Goal: Check status: Check status

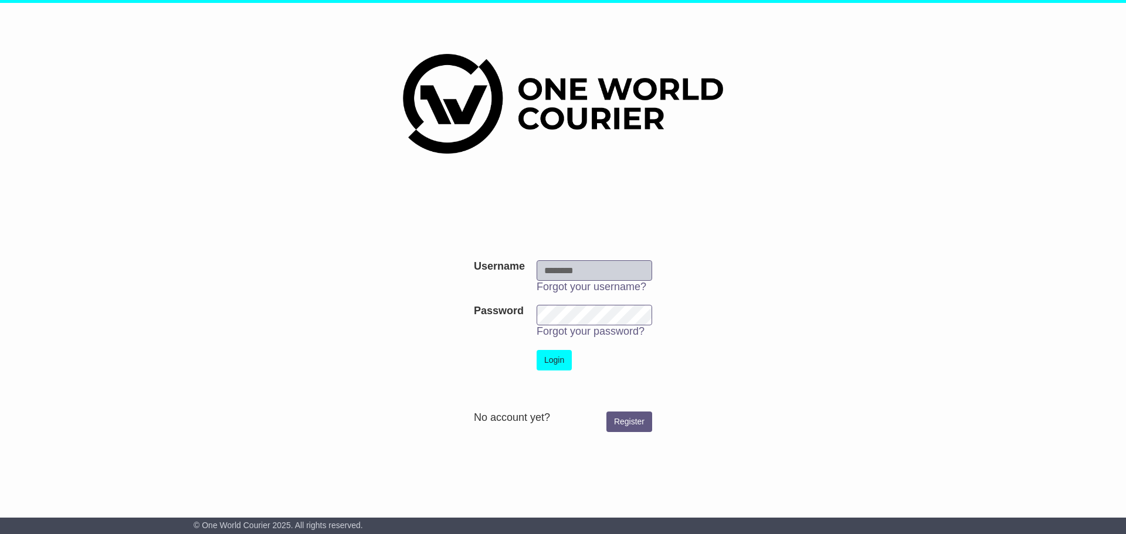
type input "**********"
click at [552, 364] on button "Login" at bounding box center [554, 360] width 35 height 21
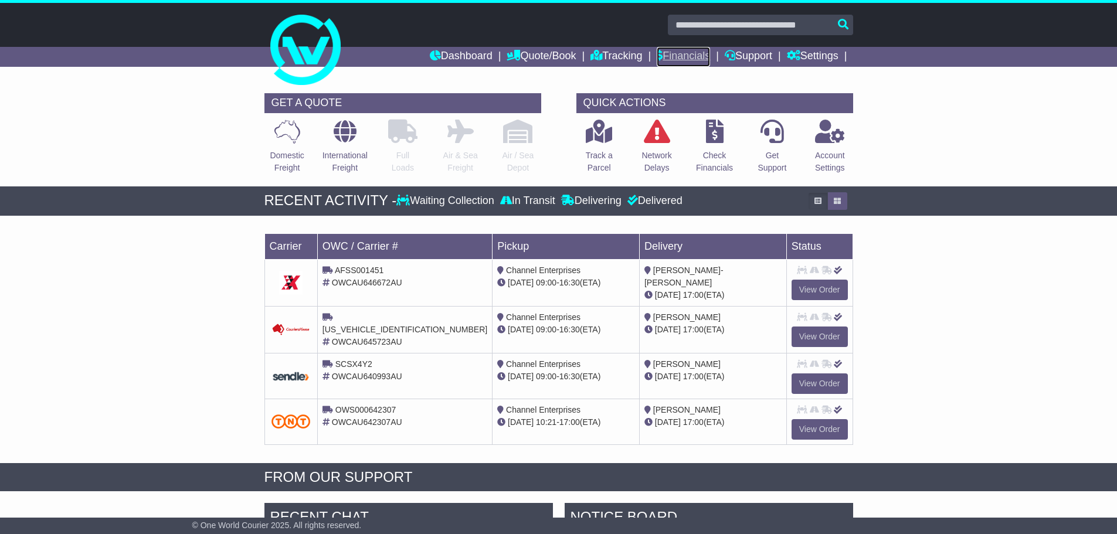
click at [670, 56] on link "Financials" at bounding box center [683, 57] width 53 height 20
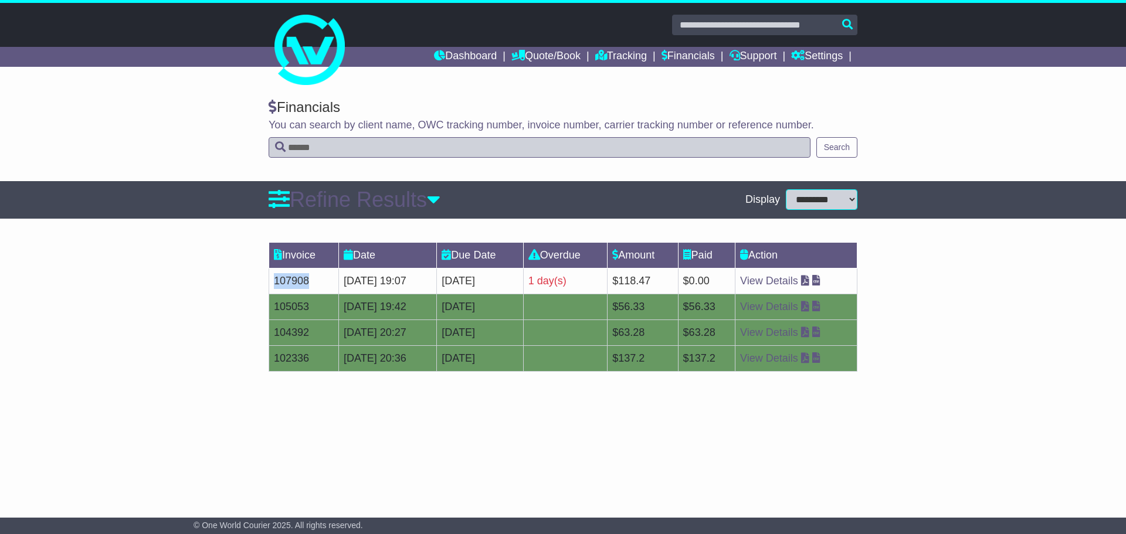
drag, startPoint x: 311, startPoint y: 282, endPoint x: 274, endPoint y: 283, distance: 36.4
click at [274, 283] on td "107908" at bounding box center [304, 281] width 70 height 26
click at [724, 428] on div "**********" at bounding box center [563, 293] width 1126 height 412
click at [809, 283] on icon at bounding box center [805, 280] width 8 height 11
click at [798, 278] on link "View Details" at bounding box center [769, 281] width 58 height 12
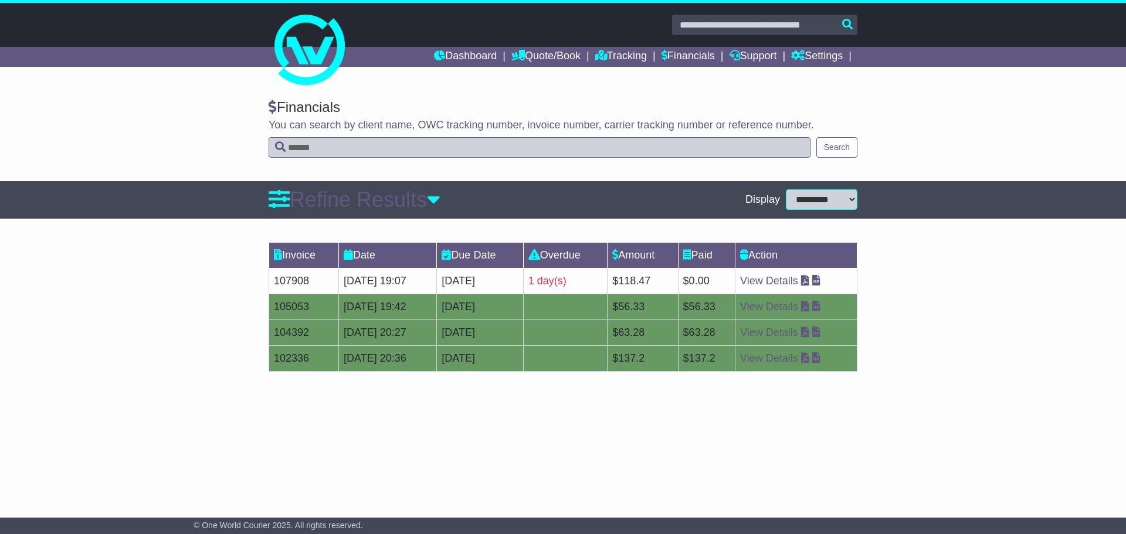
click at [934, 291] on div "Invoice Date Due Date Overdue Amount Paid Action 107908 11 Sep 2025 19:07 18th …" at bounding box center [563, 313] width 1126 height 154
click at [786, 284] on link "View Details" at bounding box center [769, 281] width 58 height 12
click at [926, 313] on div "Invoice Date Due Date Overdue Amount Paid Action 107908 11 Sep 2025 19:07 18th …" at bounding box center [563, 313] width 1126 height 154
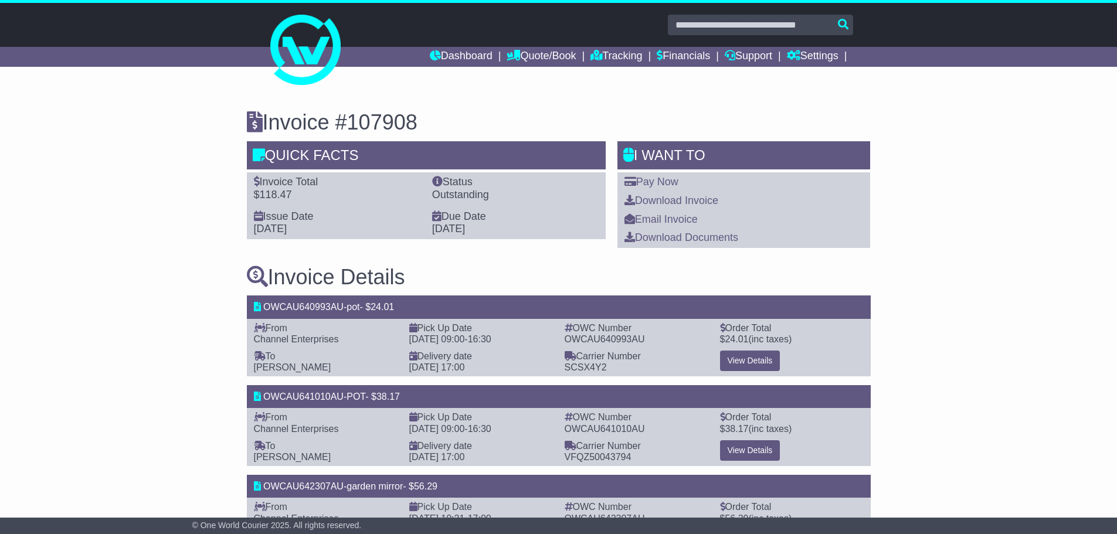
click at [968, 186] on div "Invoice #107908 Quick Facts Invoice Total $118.47 Status Outstanding Issue Date…" at bounding box center [558, 328] width 1117 height 483
click at [430, 55] on link "Dashboard" at bounding box center [461, 57] width 63 height 20
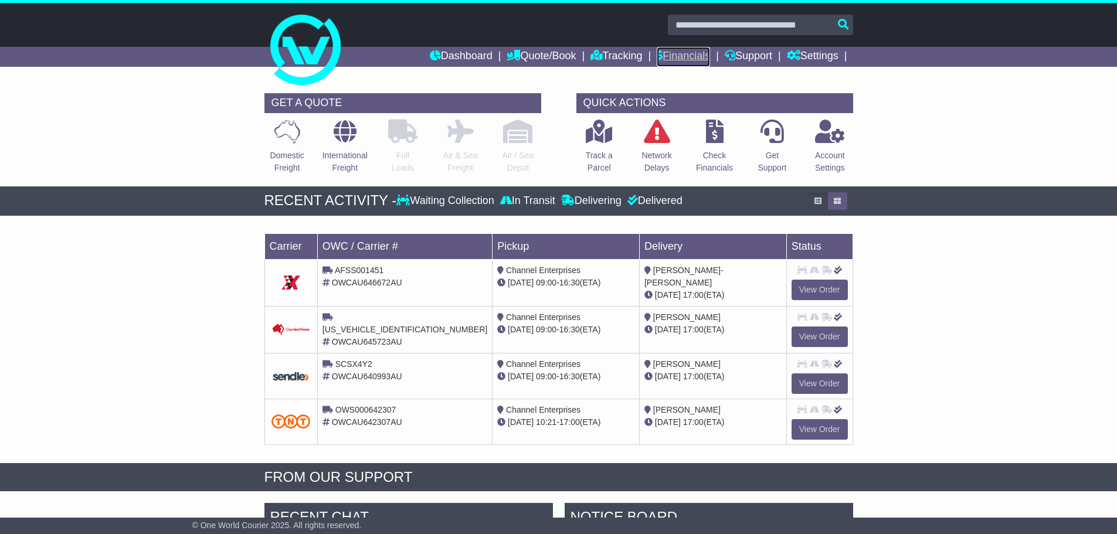
click at [684, 54] on link "Financials" at bounding box center [683, 57] width 53 height 20
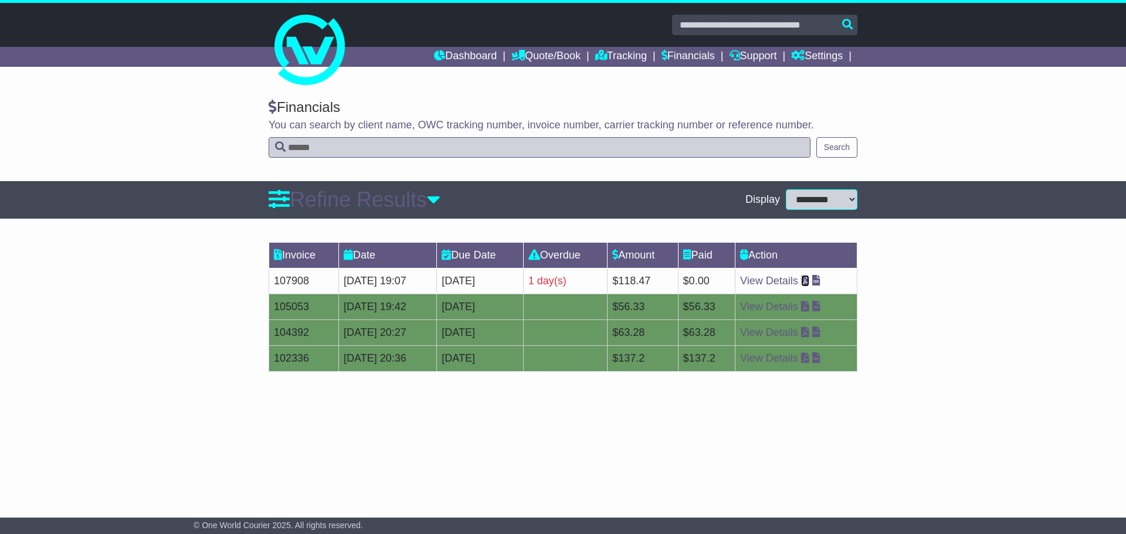
click at [809, 282] on icon at bounding box center [805, 280] width 8 height 11
